Goal: Navigation & Orientation: Find specific page/section

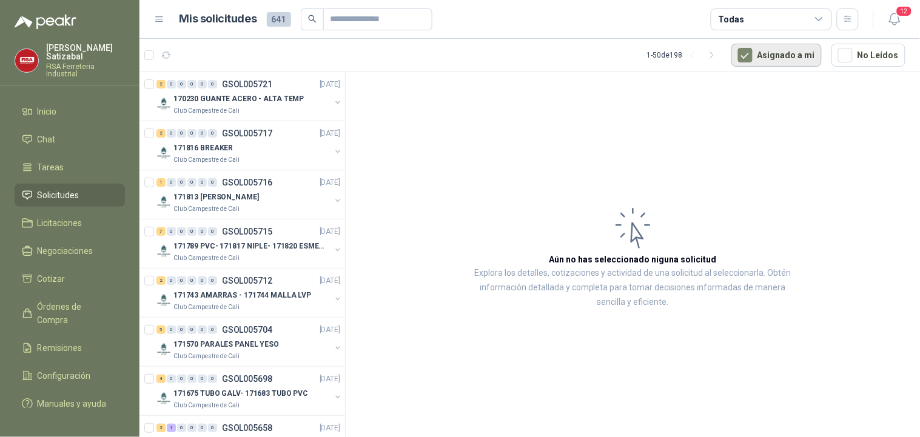
click at [772, 49] on button "Asignado a mi" at bounding box center [776, 55] width 90 height 23
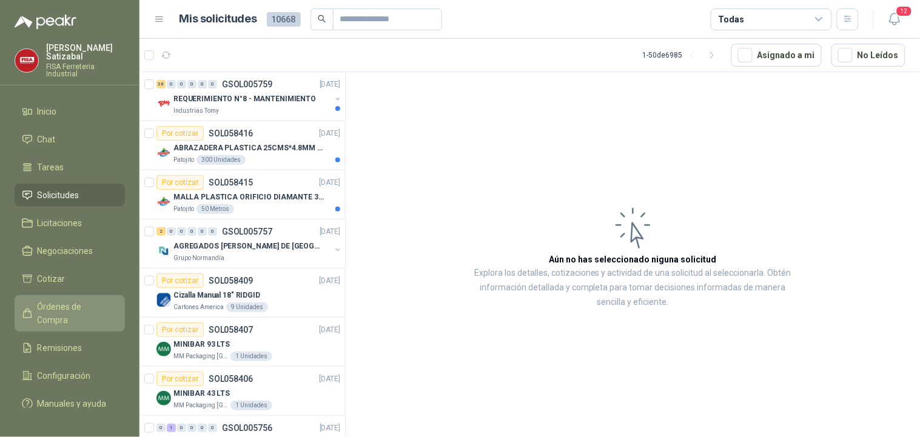
click at [70, 300] on span "Órdenes de Compra" at bounding box center [76, 313] width 76 height 27
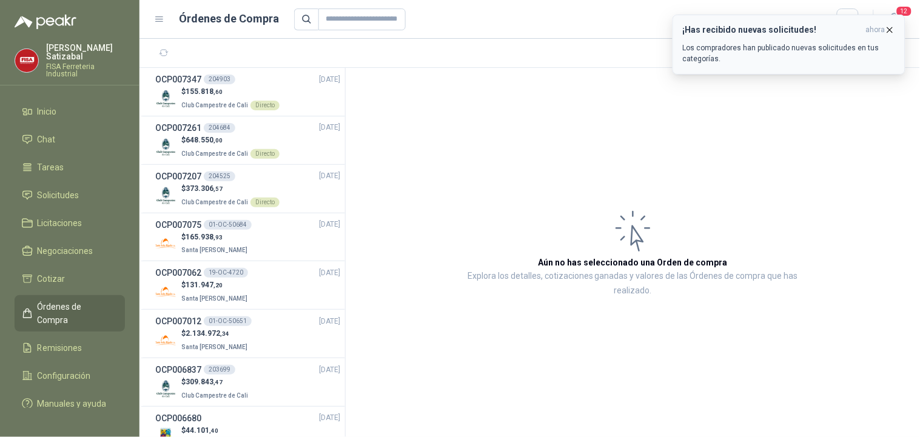
click at [774, 33] on h3 "¡Has recibido nuevas solicitudes!" at bounding box center [772, 30] width 178 height 10
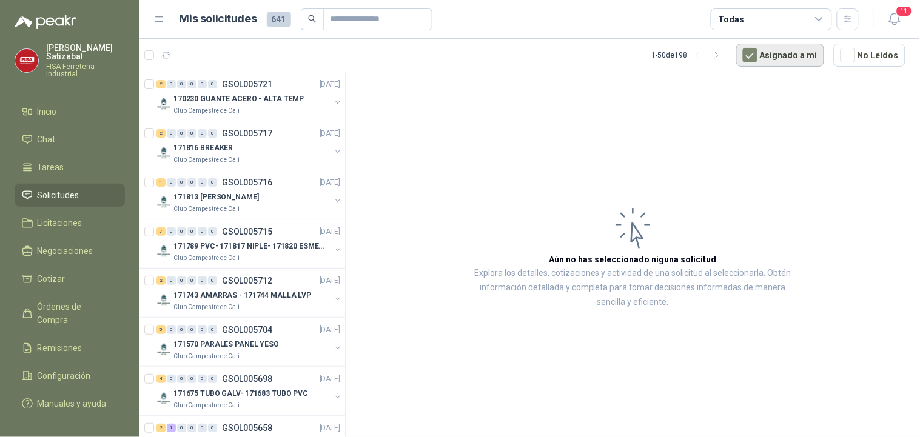
click at [782, 56] on button "Asignado a mi" at bounding box center [780, 55] width 88 height 23
